Goal: Check status: Check status

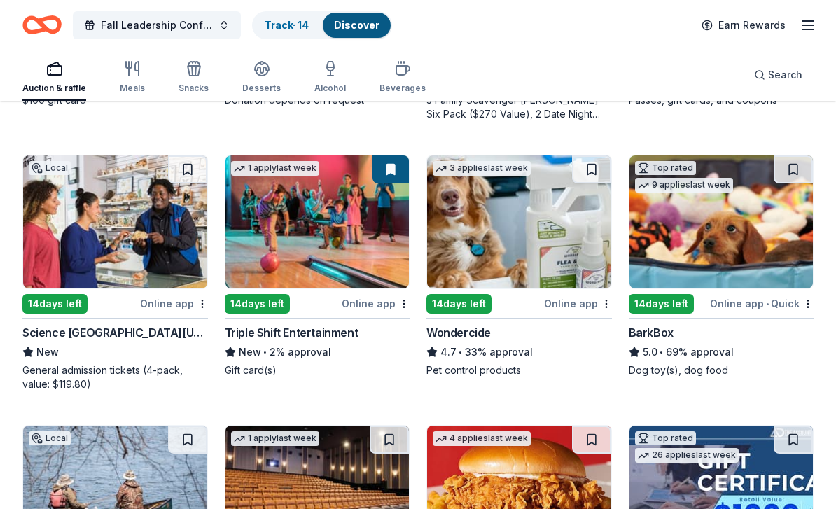
scroll to position [654, 0]
click at [309, 25] on link "Track · 14" at bounding box center [287, 25] width 44 height 12
click at [310, 18] on div "Track · 14" at bounding box center [287, 25] width 67 height 25
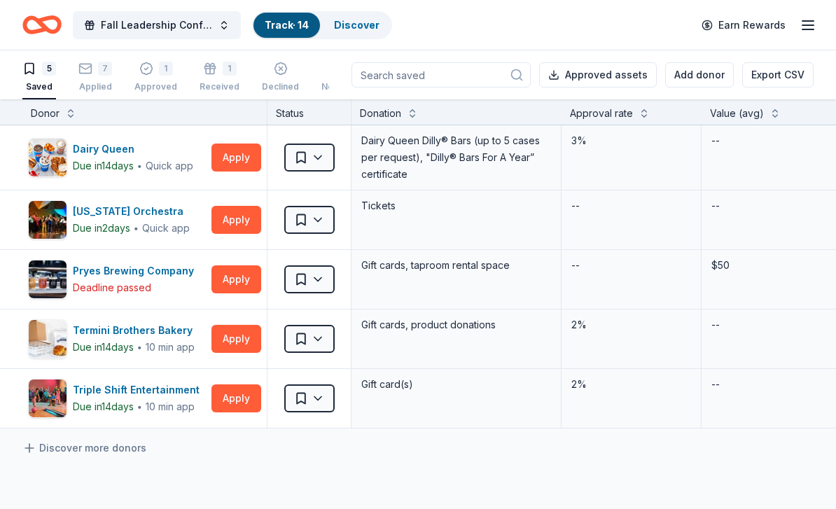
click at [93, 77] on div "7 Applied" at bounding box center [95, 77] width 34 height 31
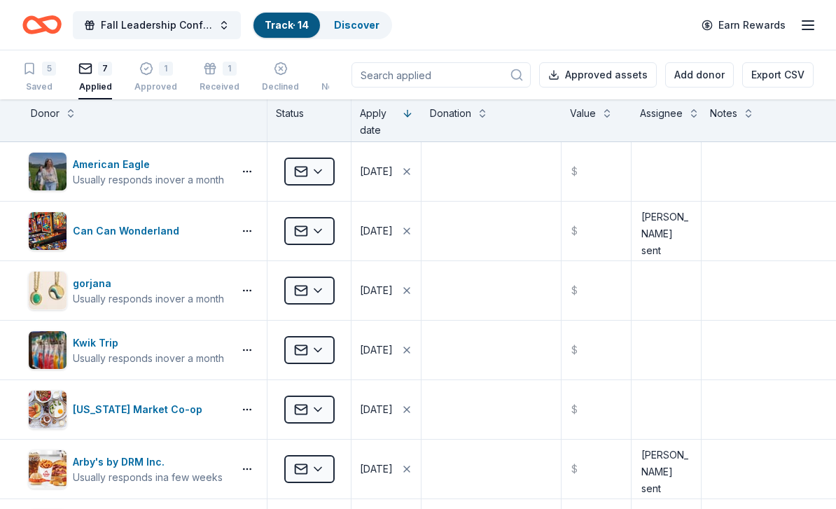
click at [153, 86] on div "Approved" at bounding box center [155, 86] width 43 height 11
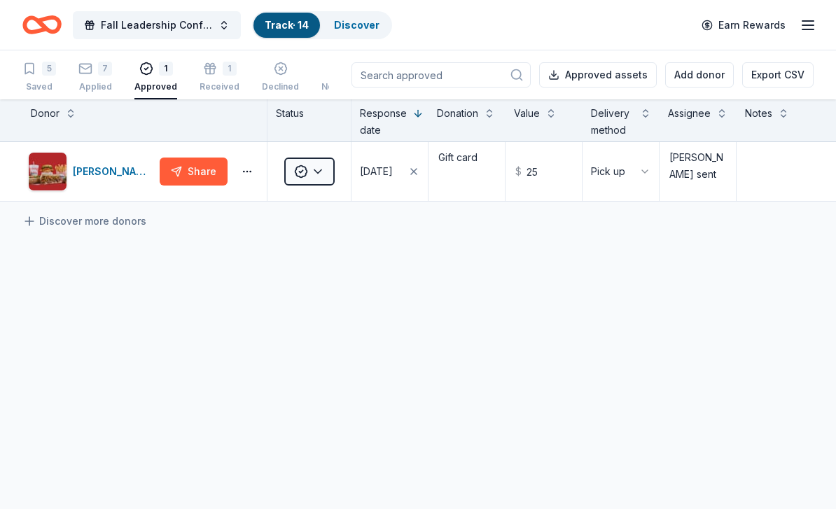
click at [209, 92] on div "Received" at bounding box center [220, 86] width 40 height 11
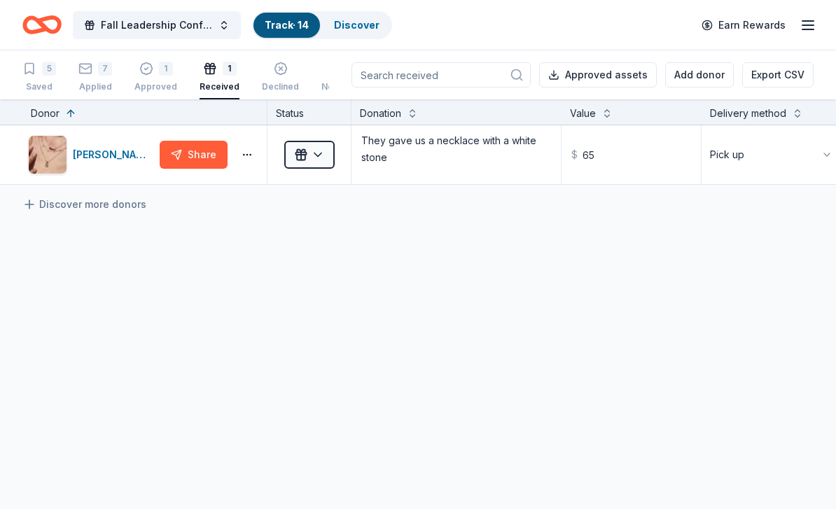
click at [97, 76] on div "7 Applied" at bounding box center [95, 77] width 34 height 31
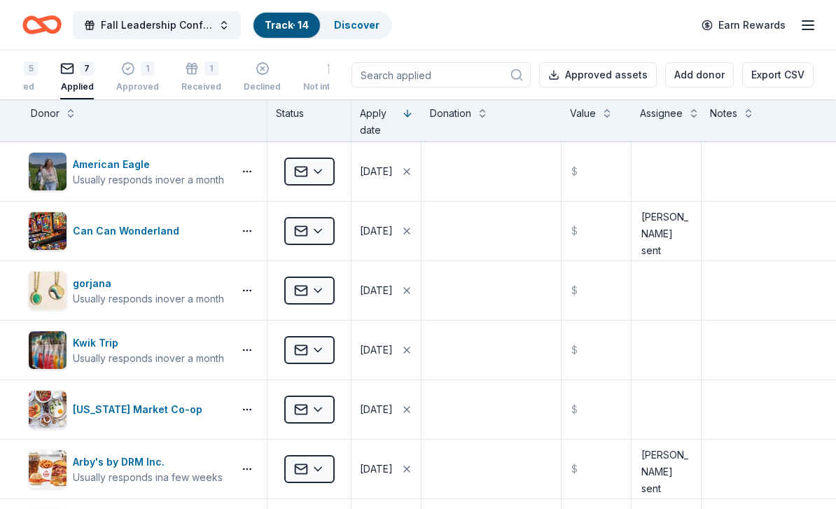
scroll to position [0, 18]
